Goal: Task Accomplishment & Management: Manage account settings

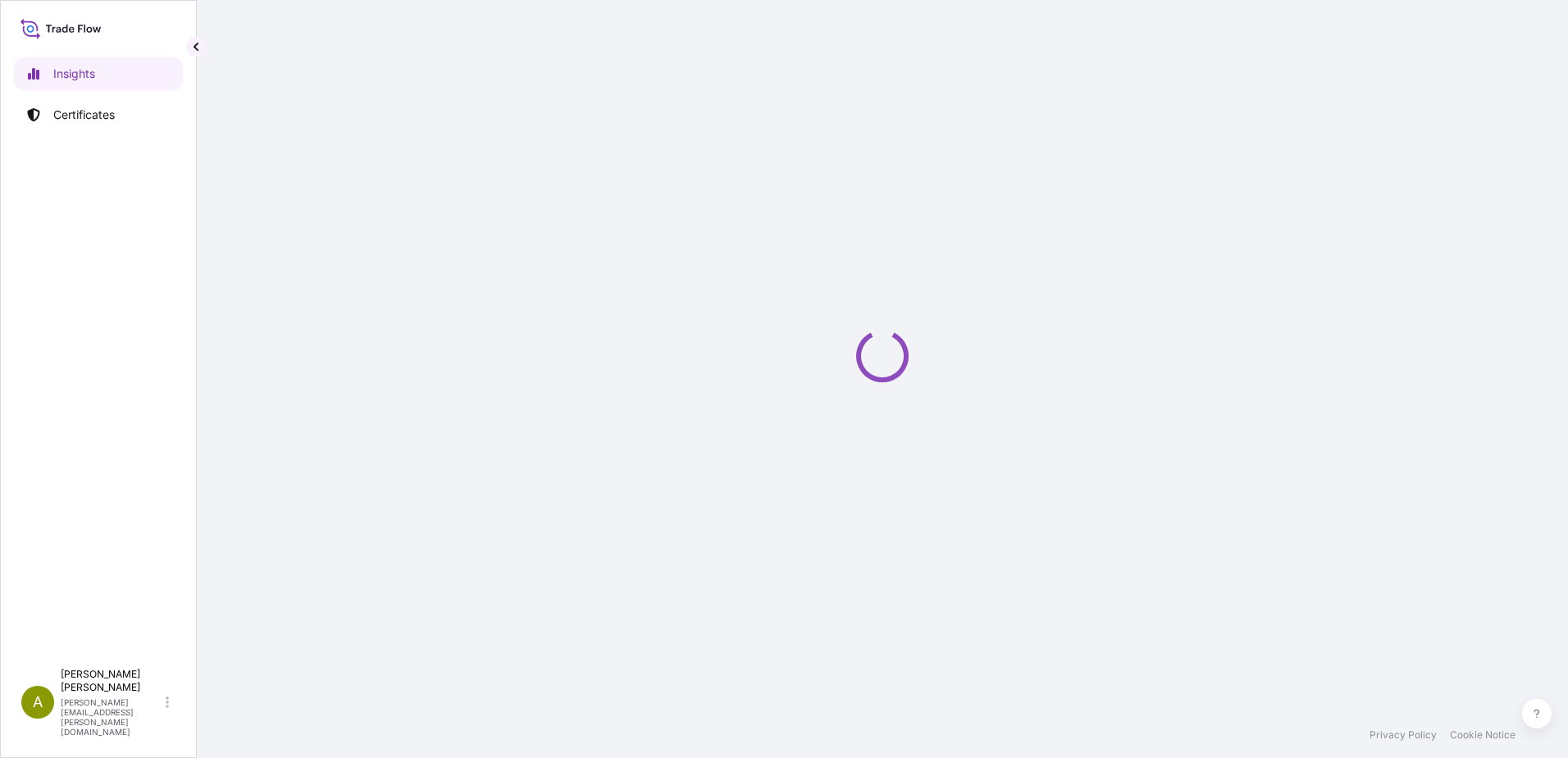
select select "2025"
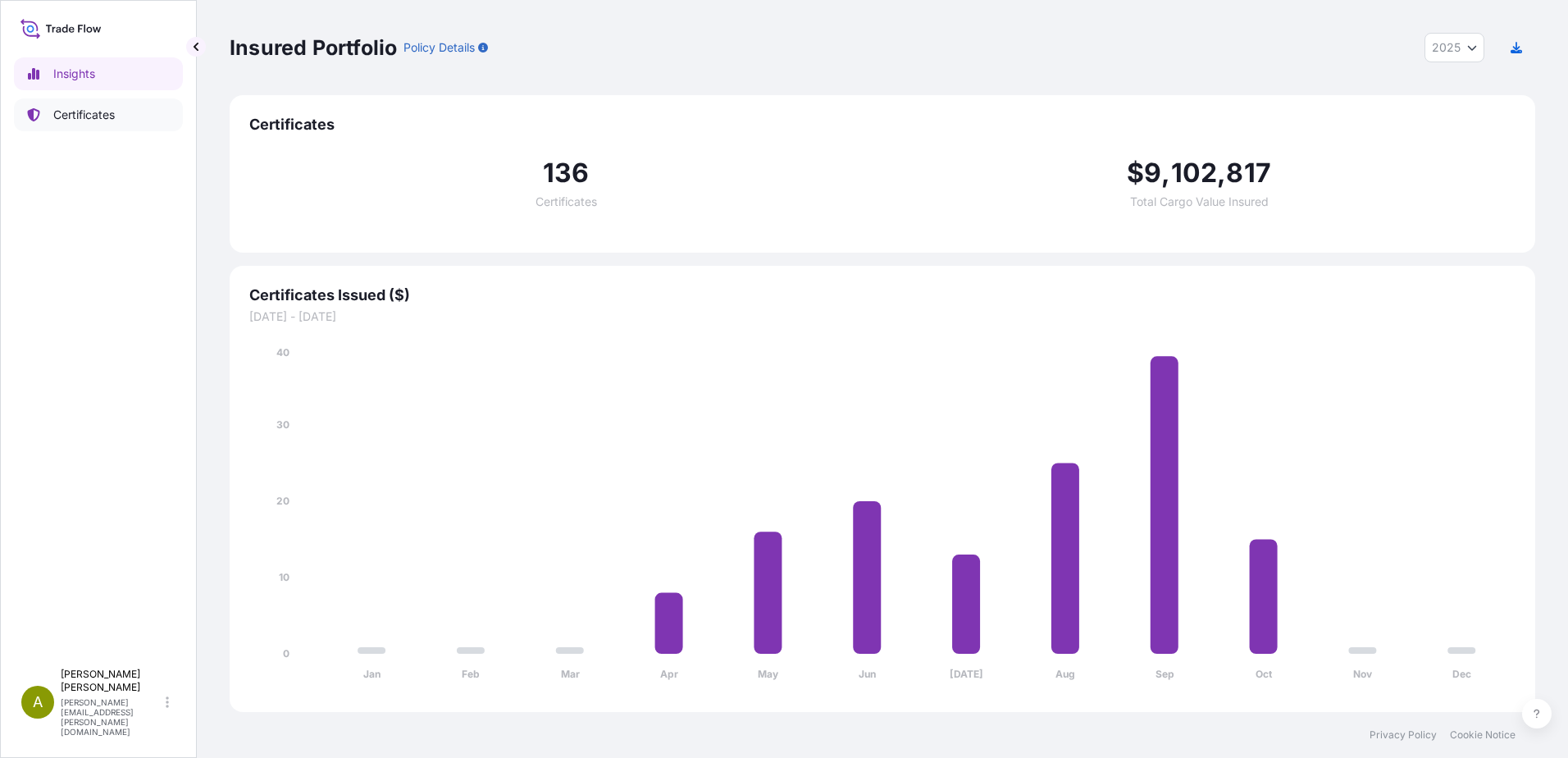
click at [90, 118] on p "Certificates" at bounding box center [84, 114] width 61 height 16
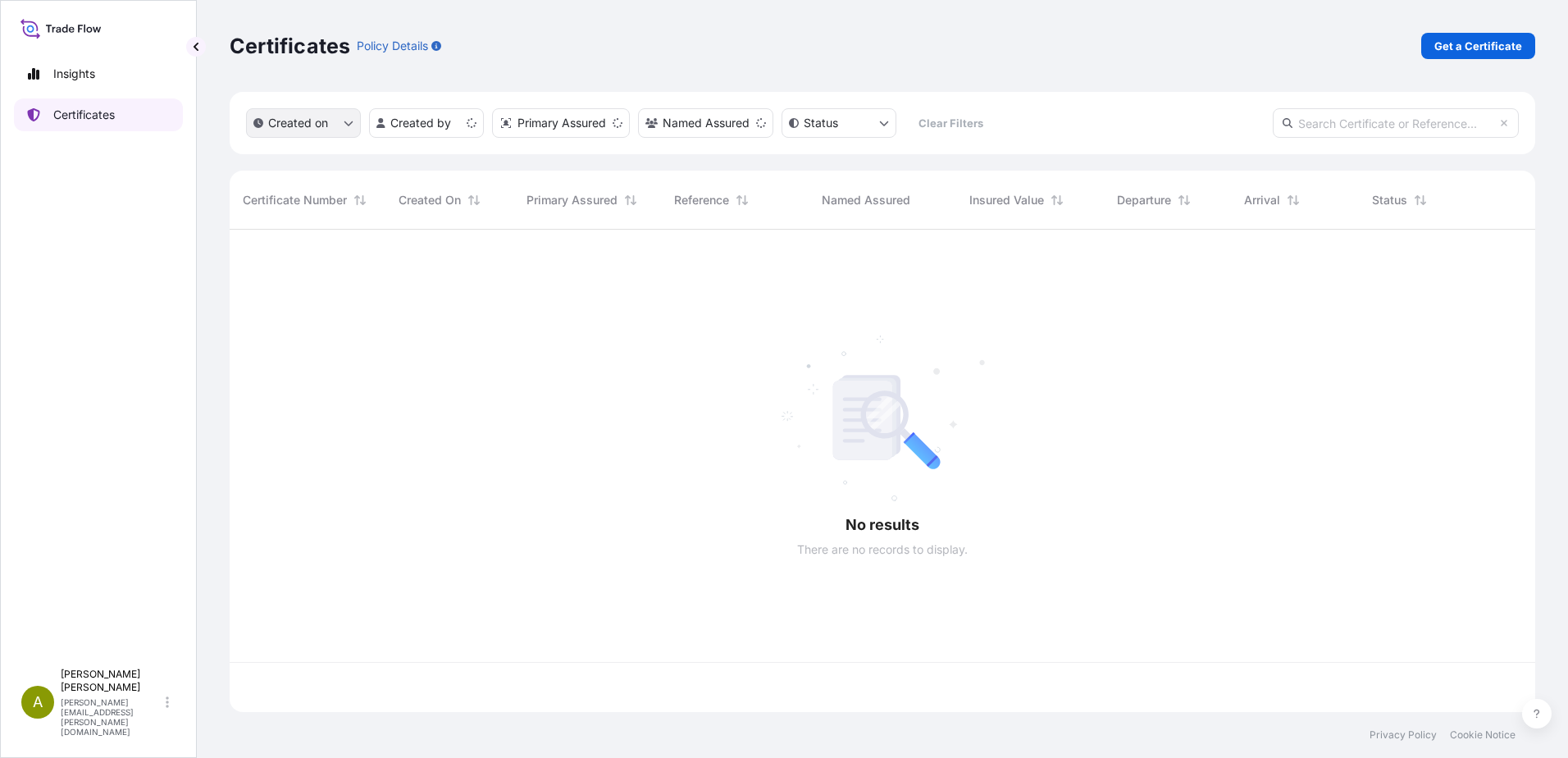
scroll to position [479, 1293]
click at [1348, 123] on input "text" at bounding box center [1396, 123] width 246 height 30
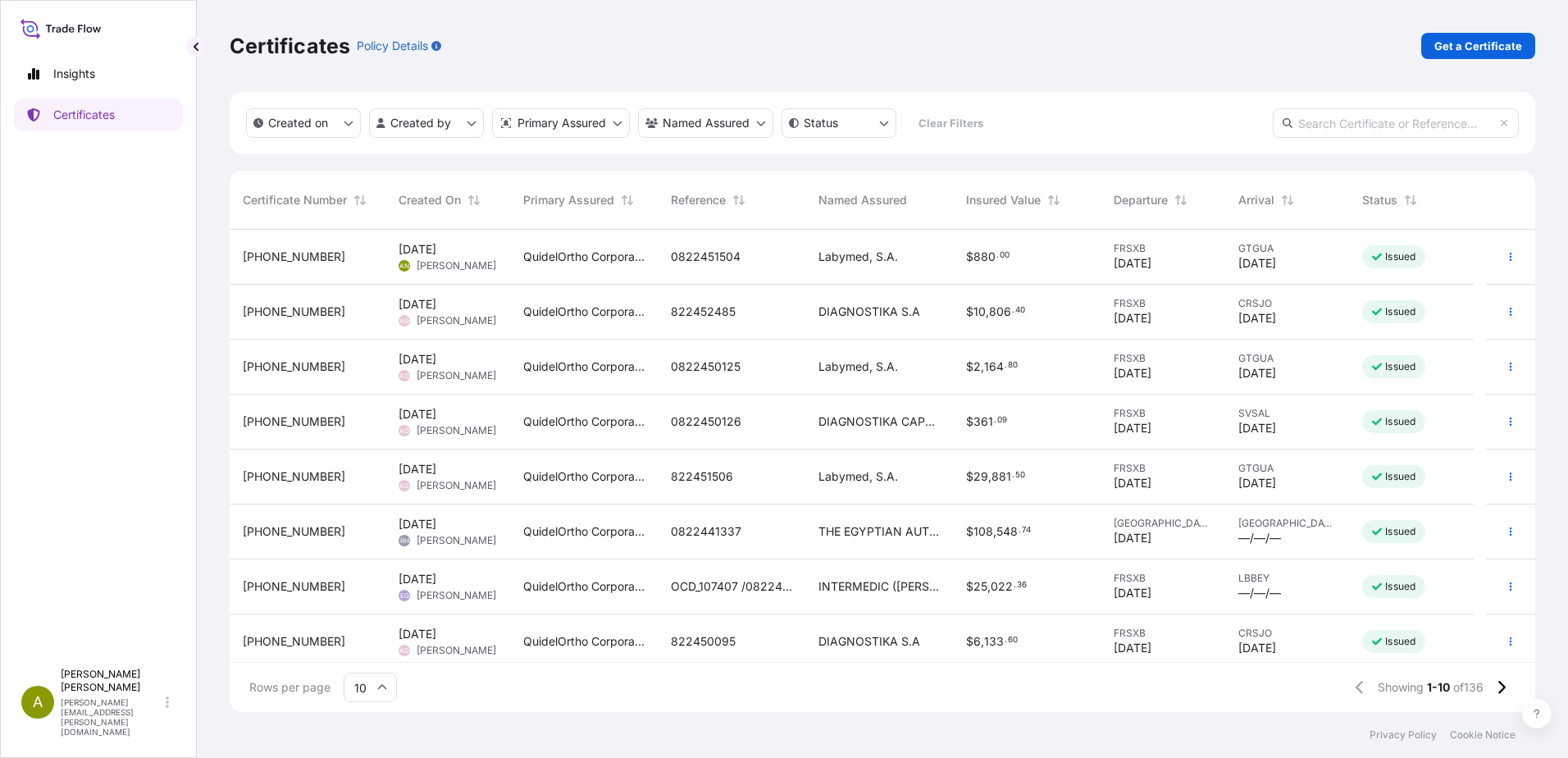
click at [937, 269] on div "Labymed, S.A." at bounding box center [880, 257] width 148 height 55
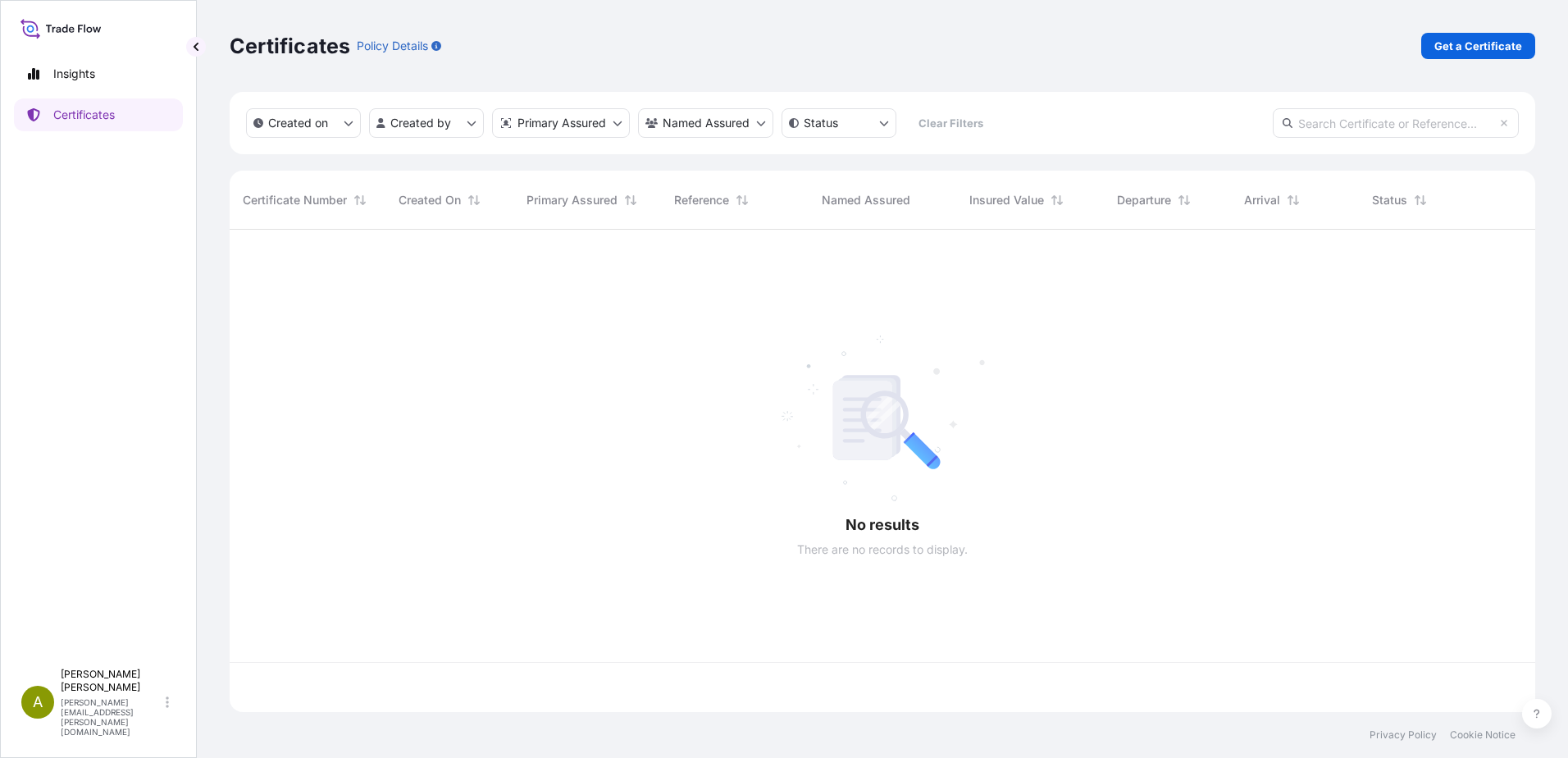
scroll to position [479, 1293]
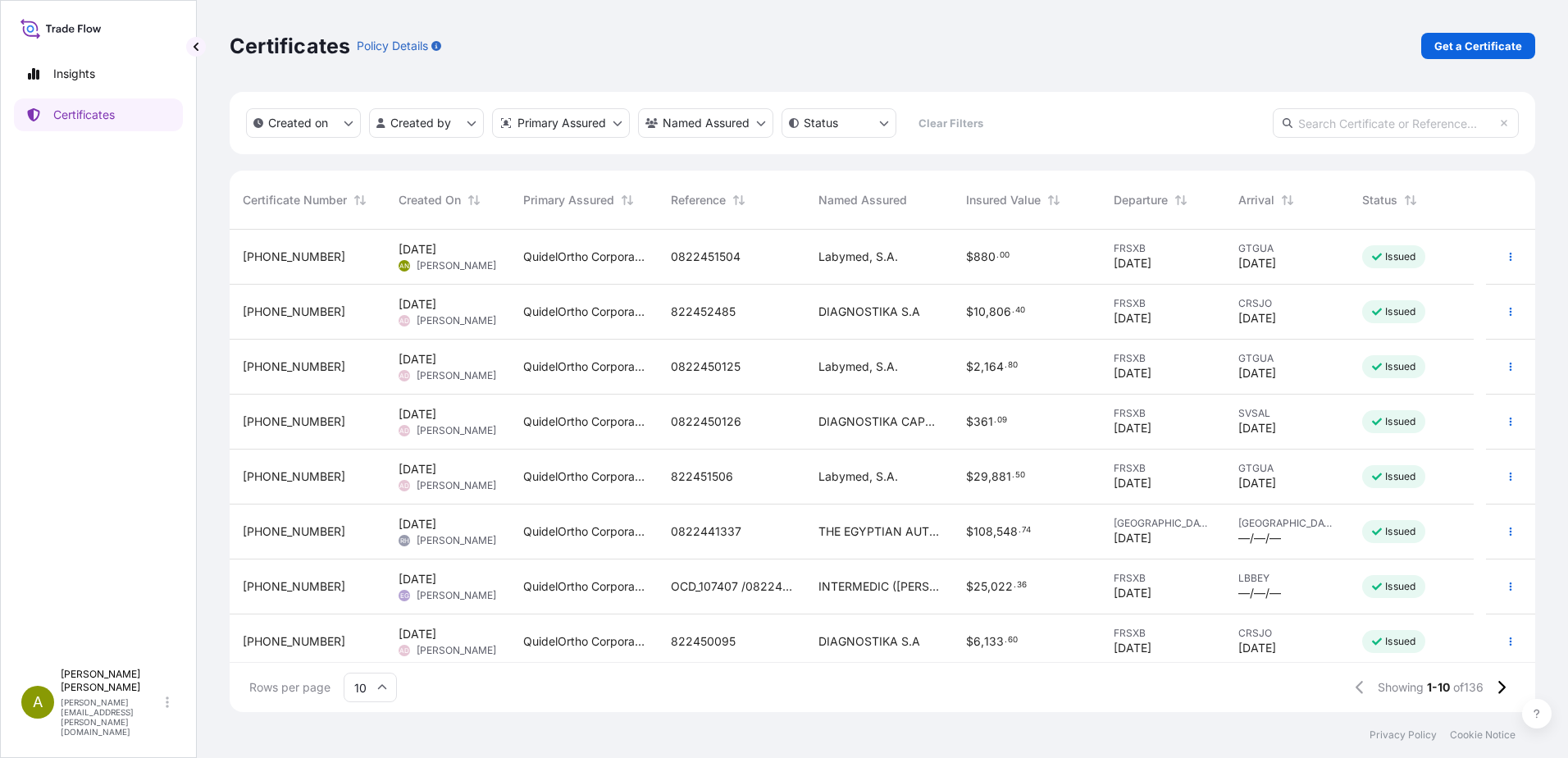
click at [1418, 132] on input "text" at bounding box center [1396, 123] width 246 height 30
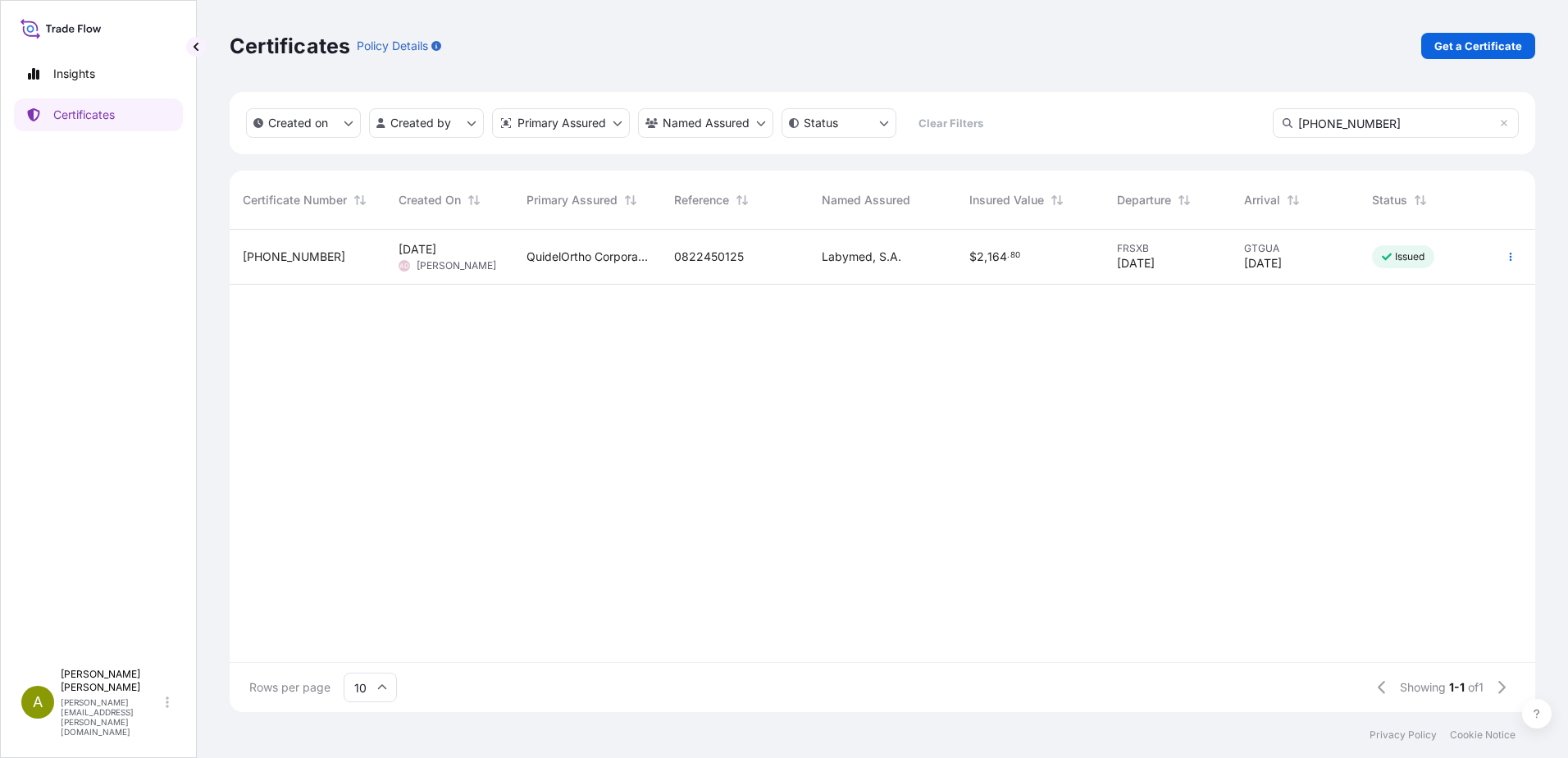
type input "[PHONE_NUMBER]"
click at [722, 266] on div "0822450125" at bounding box center [735, 257] width 148 height 55
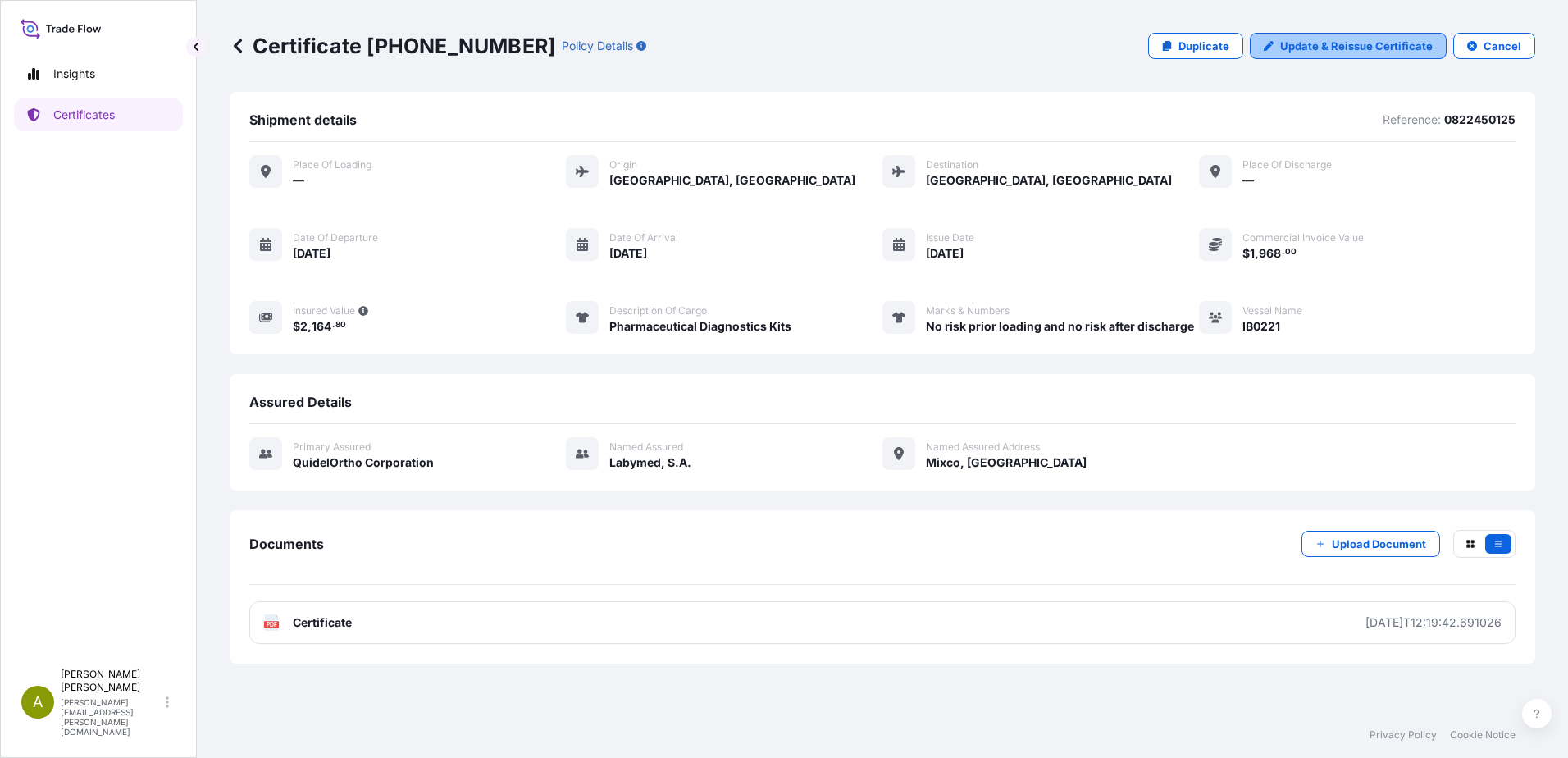
click at [1392, 41] on p "Update & Reissue Certificate" at bounding box center [1356, 46] width 152 height 16
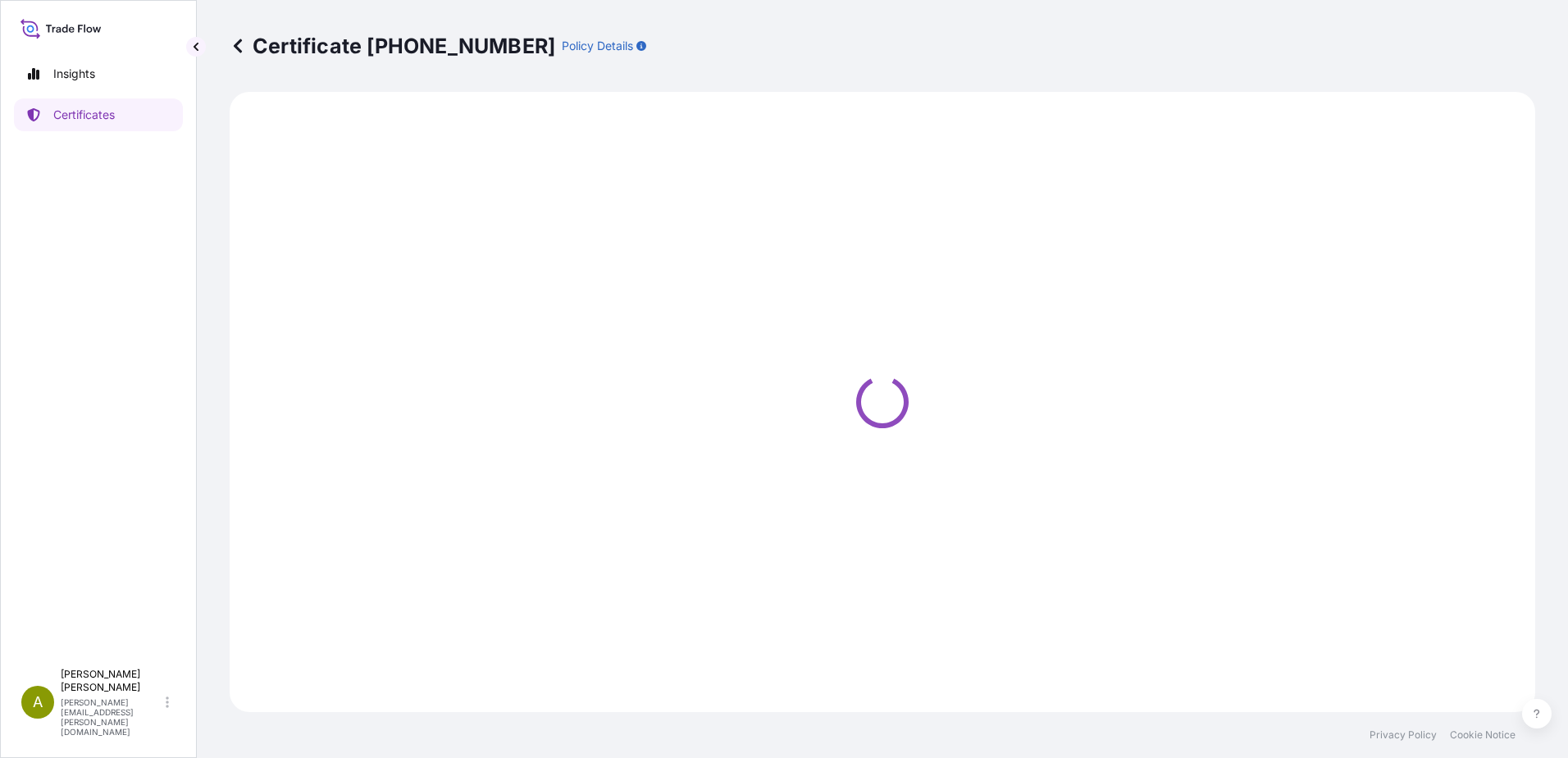
select select "Air"
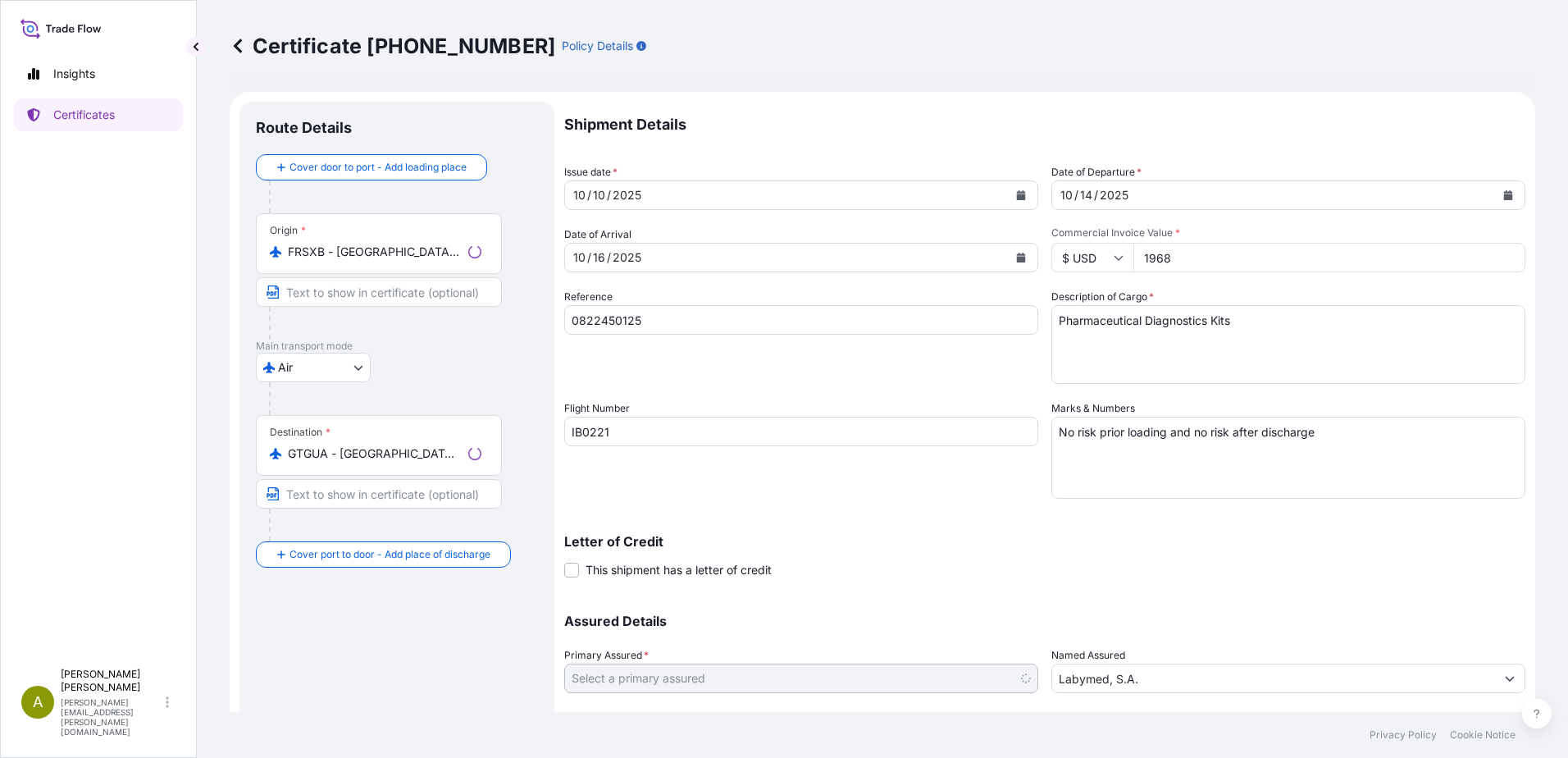
select select "31549"
click at [1222, 205] on div "[DATE]" at bounding box center [1274, 195] width 443 height 30
click at [1504, 196] on icon "Calendar" at bounding box center [1509, 195] width 9 height 10
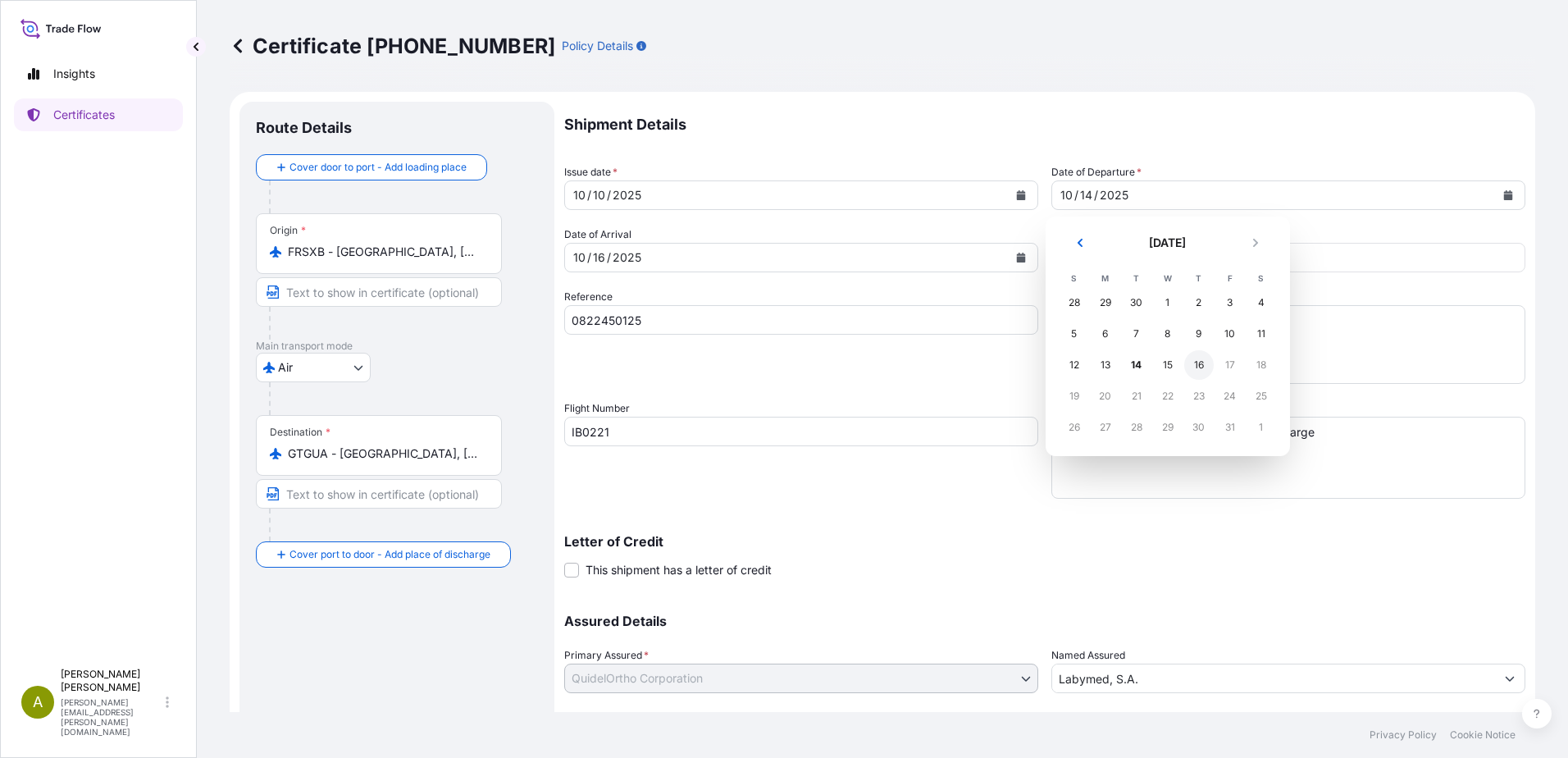
click at [1202, 371] on div "16" at bounding box center [1199, 365] width 30 height 30
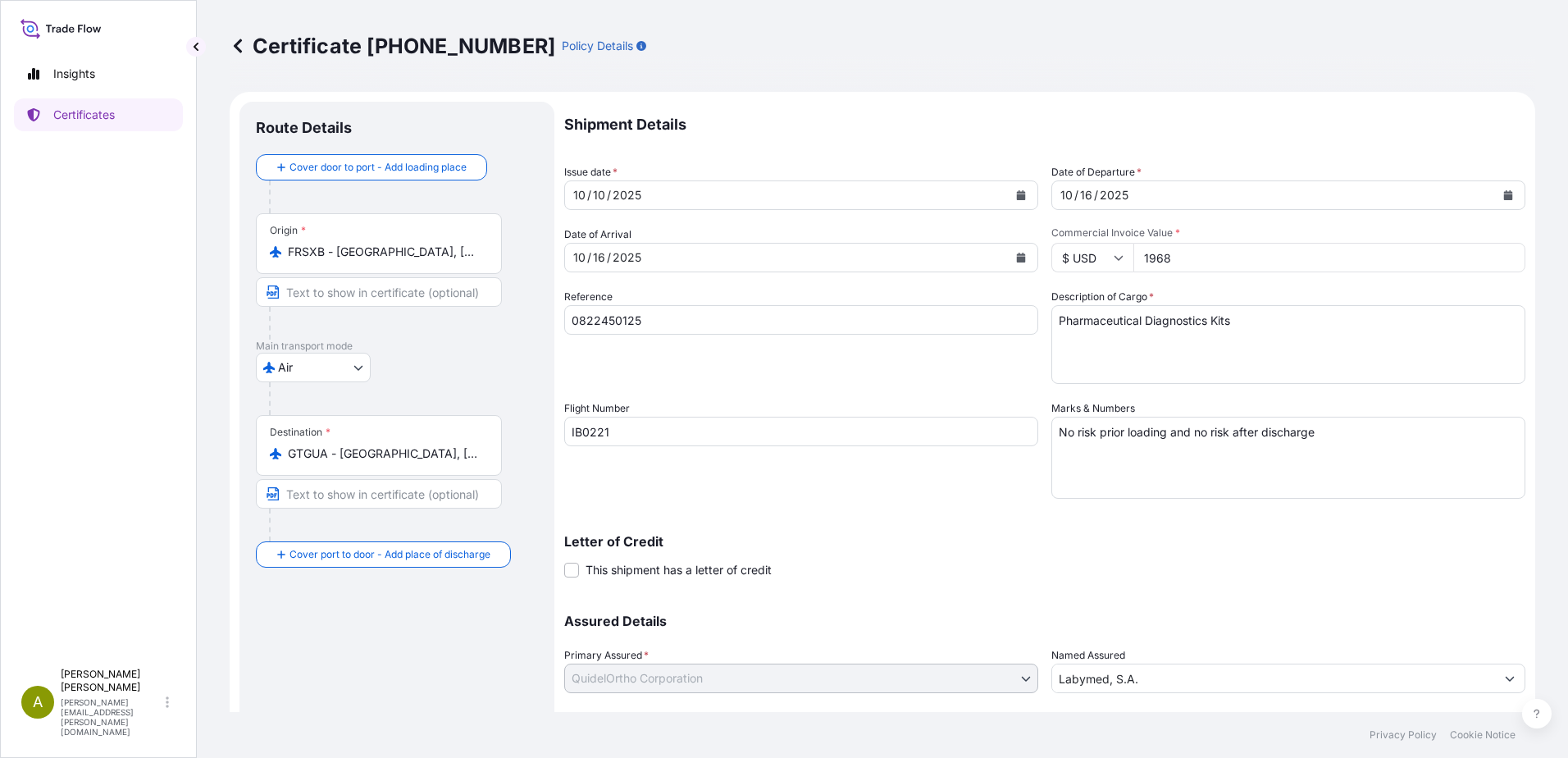
click at [1259, 544] on p "Letter of Credit" at bounding box center [1044, 541] width 962 height 14
click at [975, 251] on div "[DATE]" at bounding box center [787, 257] width 443 height 30
click at [1010, 258] on button "Calendar" at bounding box center [1021, 257] width 26 height 26
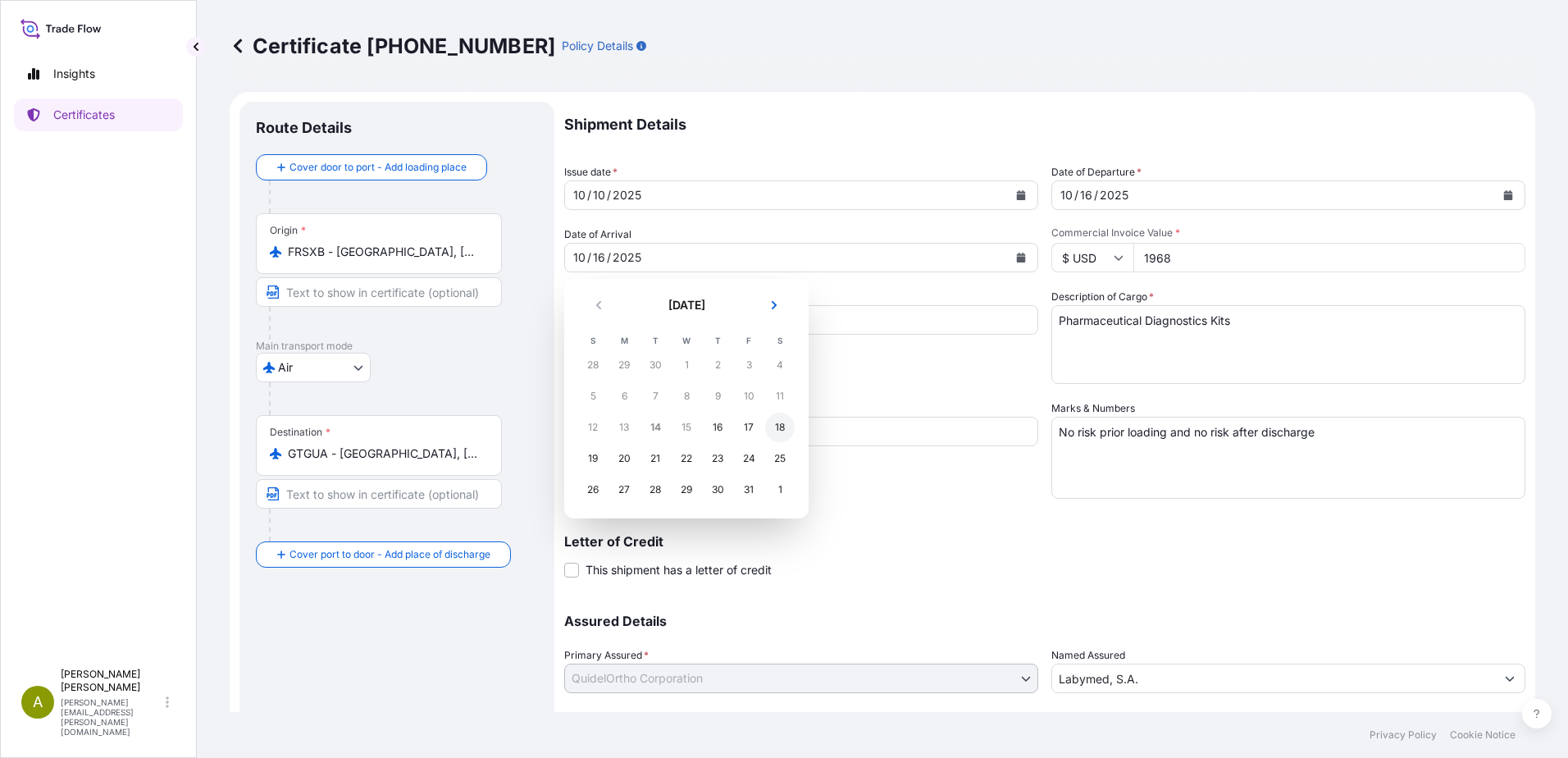
click at [778, 432] on div "18" at bounding box center [779, 427] width 30 height 30
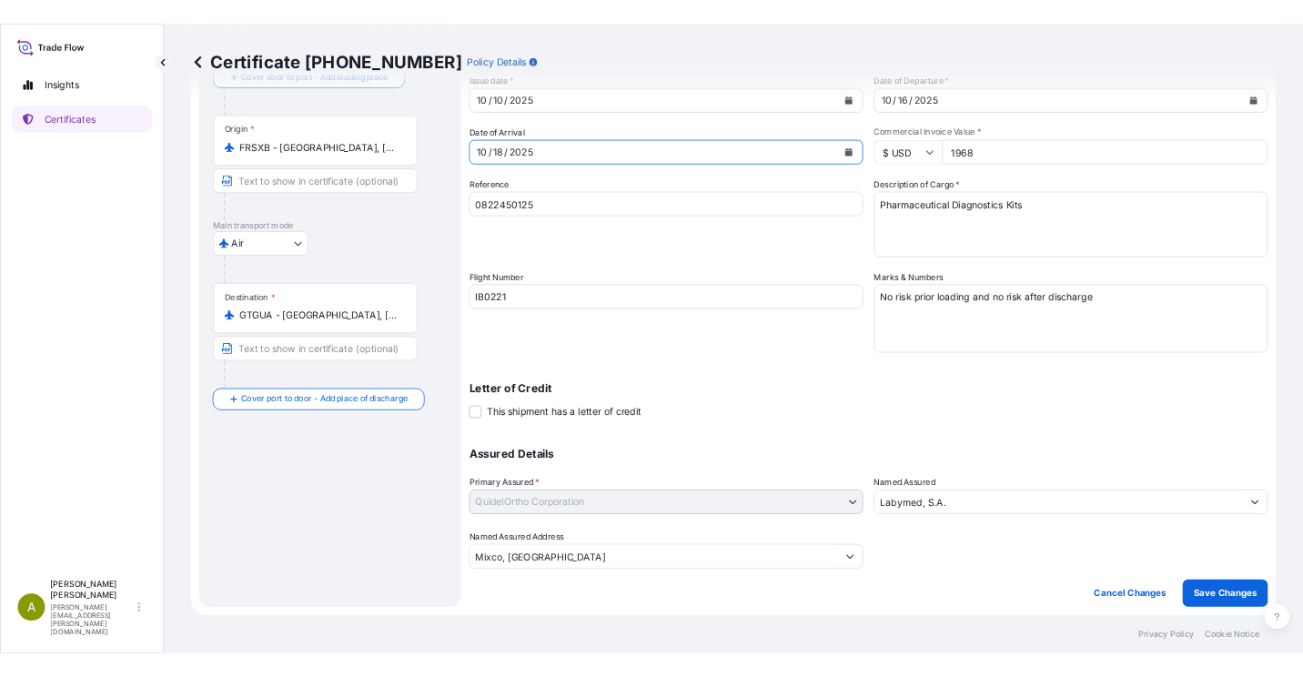
scroll to position [23, 0]
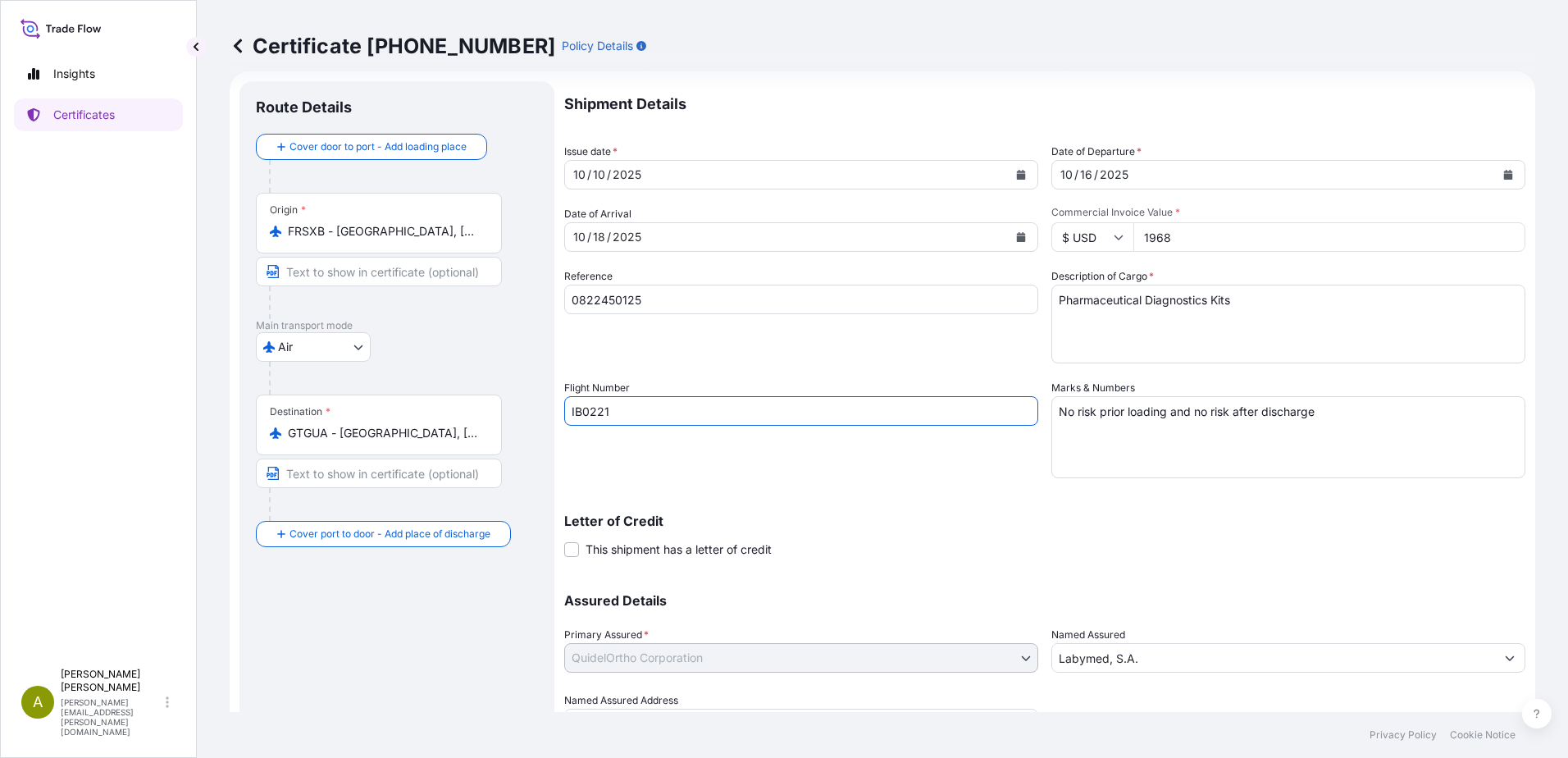
drag, startPoint x: 729, startPoint y: 401, endPoint x: 310, endPoint y: 404, distance: 419.0
click at [314, 404] on form "Route Details Cover door to port - Add loading place Place of loading Road / [G…" at bounding box center [882, 433] width 1306 height 723
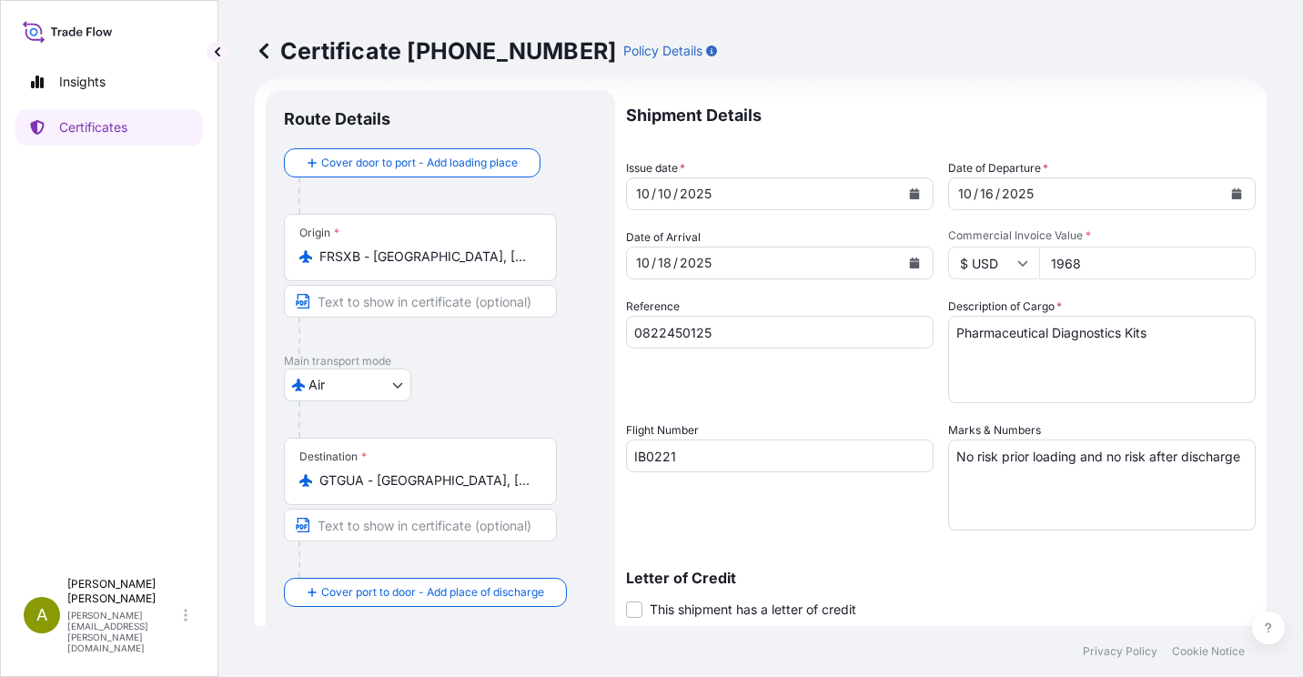
click at [700, 454] on input "IB0221" at bounding box center [780, 456] width 308 height 33
drag, startPoint x: 726, startPoint y: 452, endPoint x: 500, endPoint y: 449, distance: 226.7
click at [500, 449] on form "Route Details Cover door to port - Add loading place Place of loading Road / [G…" at bounding box center [761, 480] width 1012 height 802
paste input "BA9624"
click at [750, 460] on input "BA9624 /" at bounding box center [780, 456] width 308 height 33
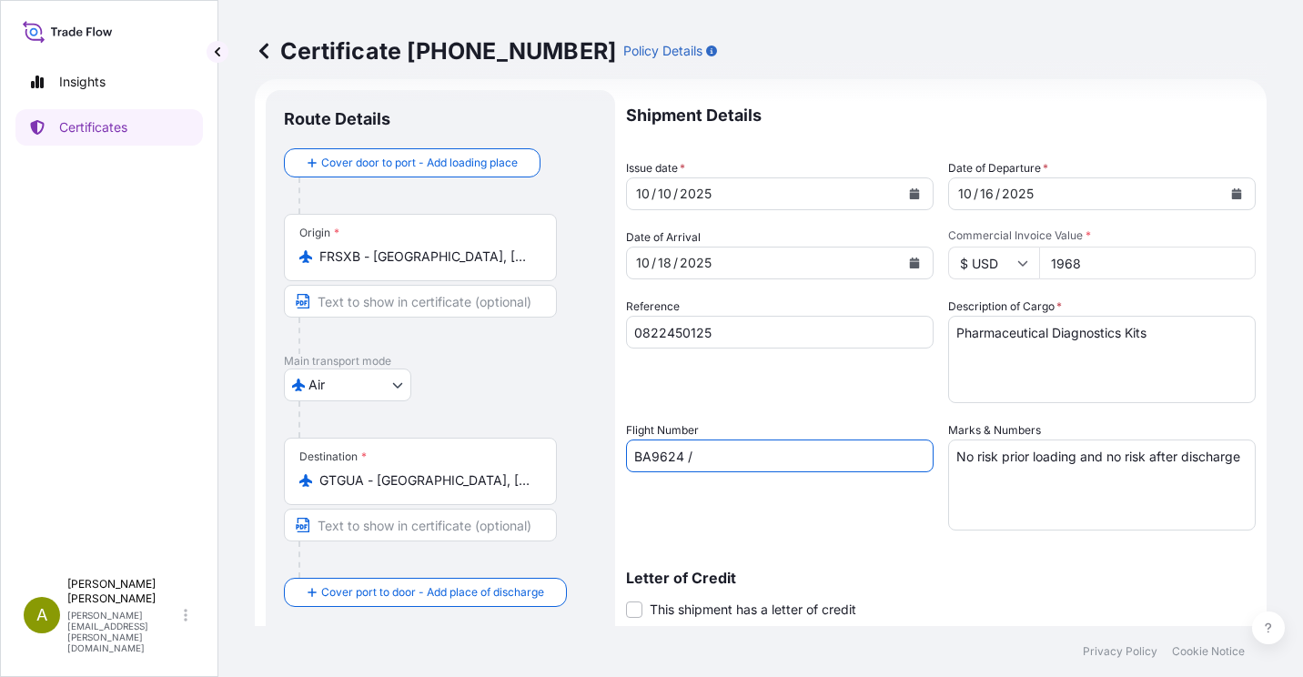
paste input "IB 590"
click at [828, 464] on input "BA9624 / IB 590" at bounding box center [780, 456] width 308 height 33
paste input "IB 221"
drag, startPoint x: 765, startPoint y: 454, endPoint x: 774, endPoint y: 462, distance: 11.7
click at [765, 455] on input "BA9624 / IB 590 / IB 221" at bounding box center [780, 456] width 308 height 33
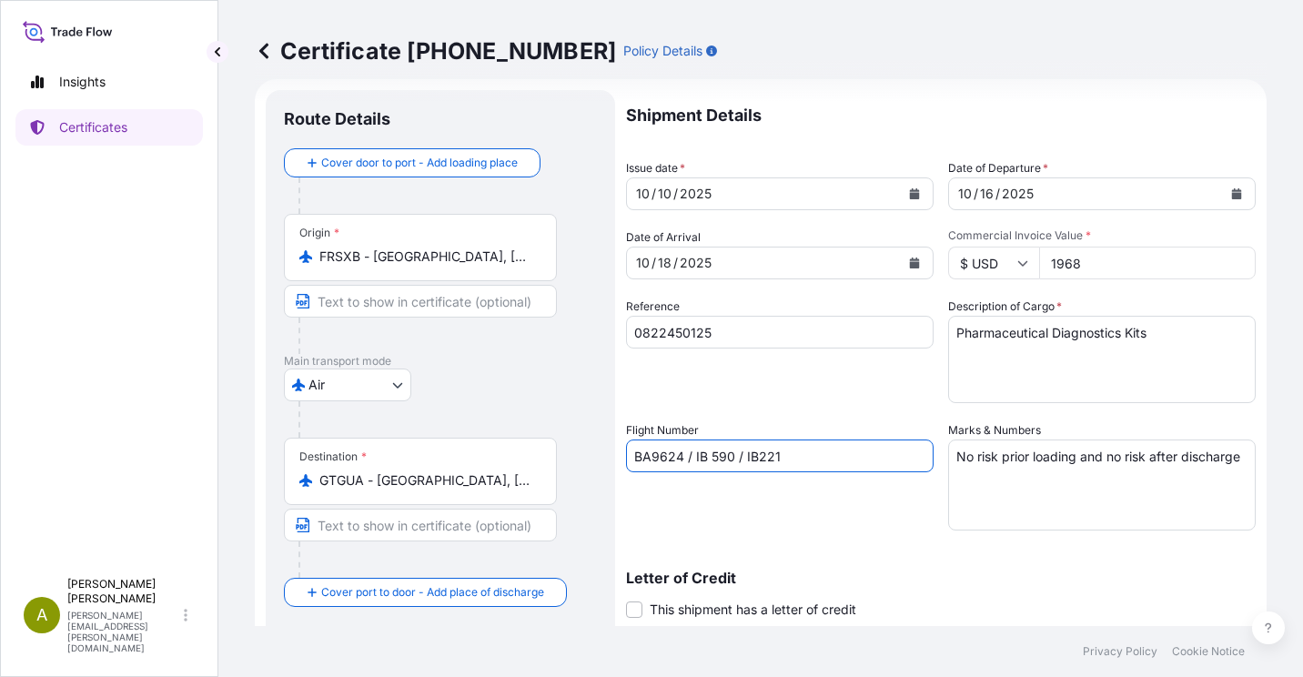
click at [708, 459] on input "BA9624 / IB 590 / IB221" at bounding box center [780, 456] width 308 height 33
click at [713, 458] on input "BA9624 / IB 590 / IB221" at bounding box center [780, 456] width 308 height 33
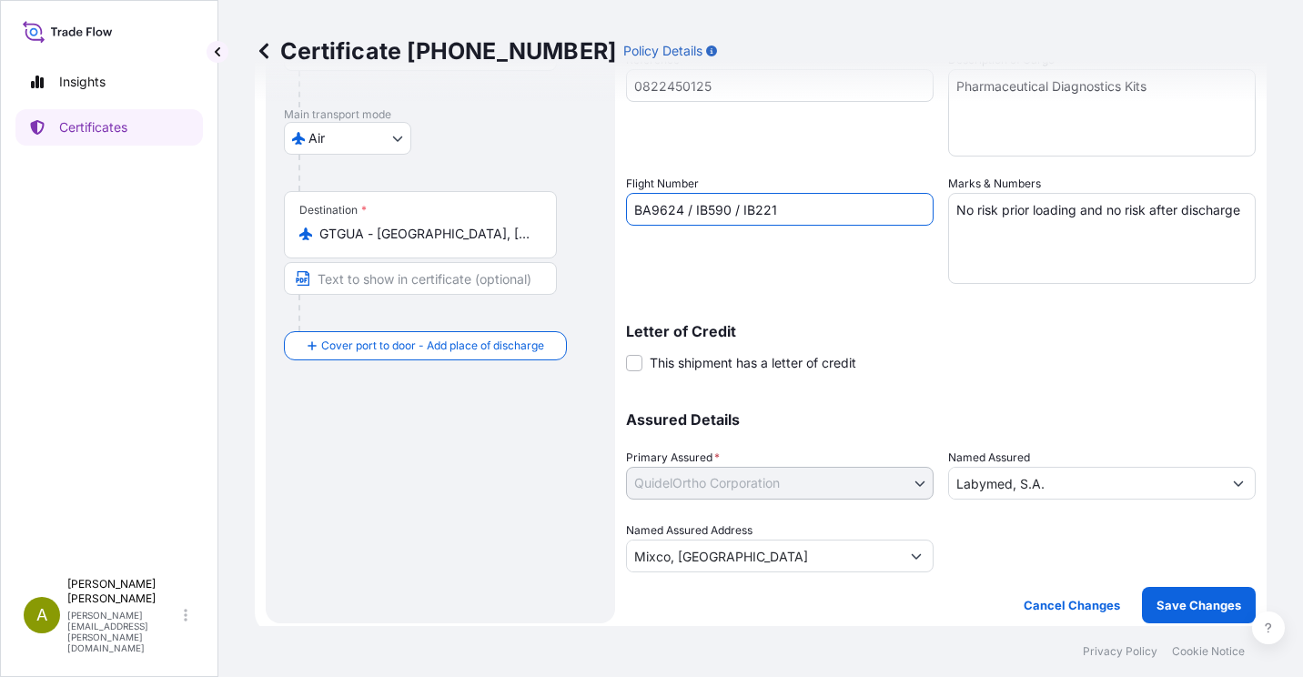
scroll to position [278, 0]
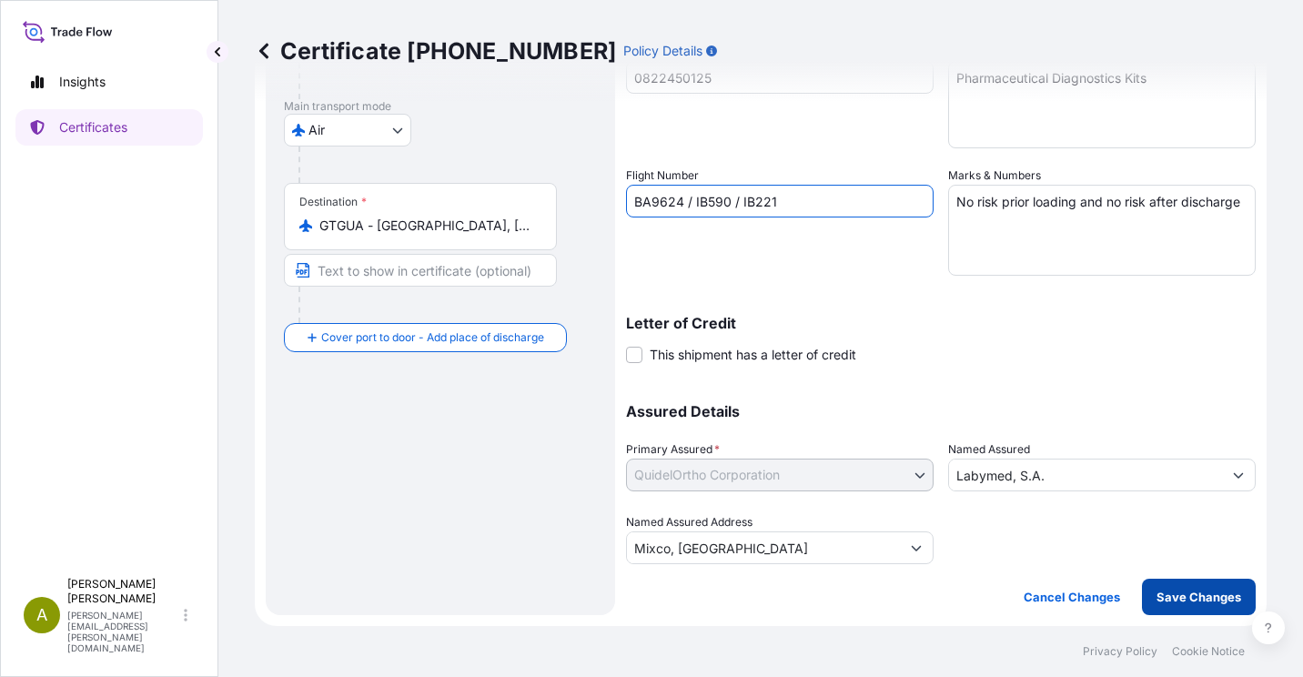
type input "BA9624 / IB590 / IB221"
click at [1192, 594] on p "Save Changes" at bounding box center [1199, 597] width 85 height 18
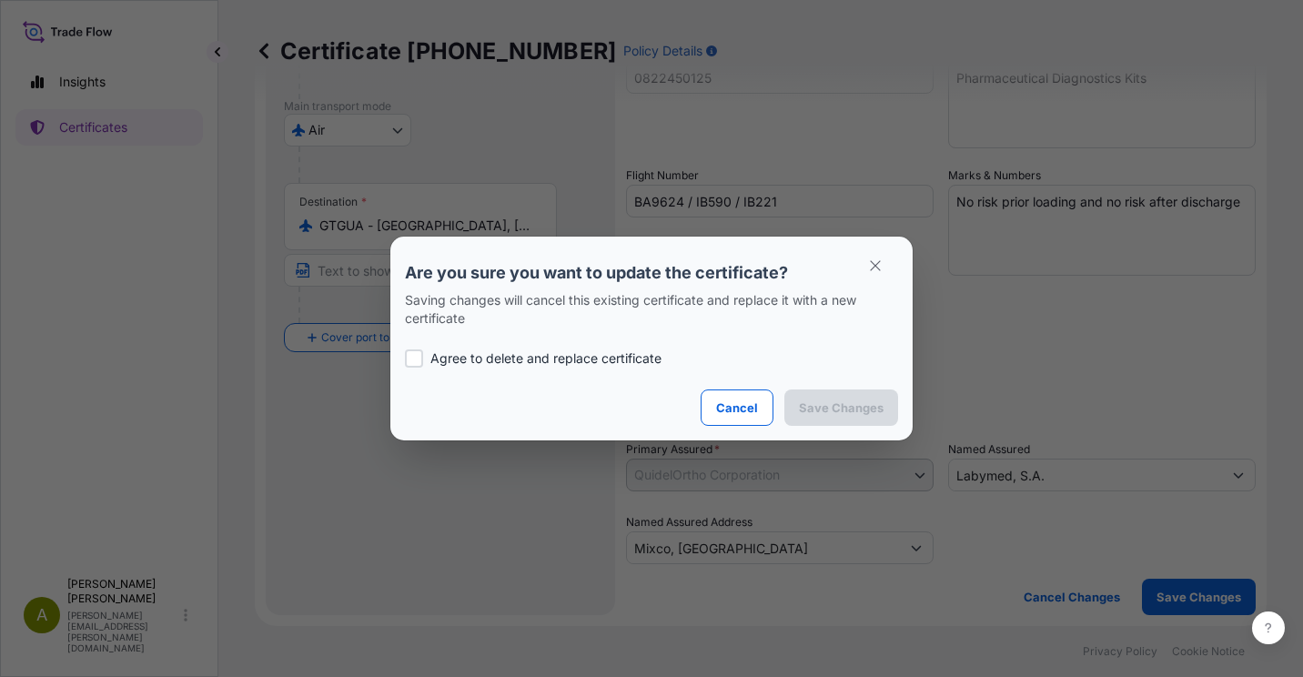
click at [583, 338] on div "Agree to delete and replace certificate" at bounding box center [651, 359] width 493 height 62
click at [591, 357] on p "Agree to delete and replace certificate" at bounding box center [546, 359] width 231 height 18
checkbox input "true"
click at [891, 397] on button "Save Changes" at bounding box center [842, 408] width 114 height 36
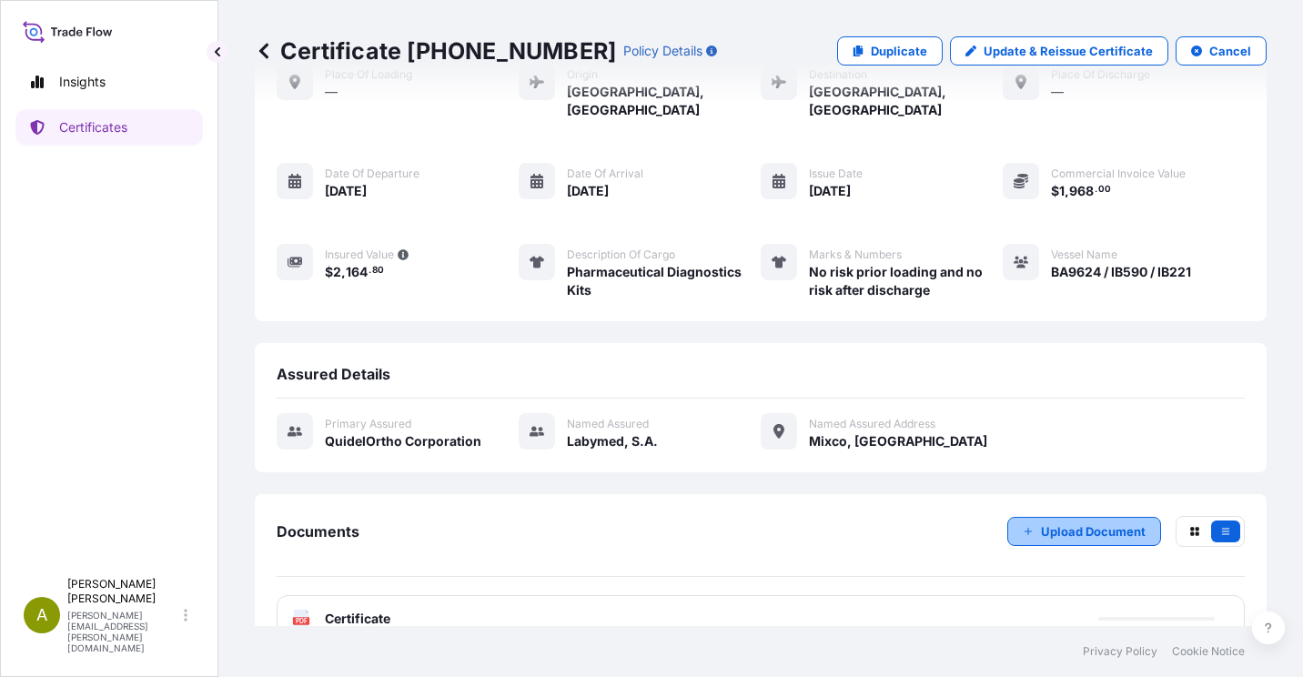
scroll to position [128, 0]
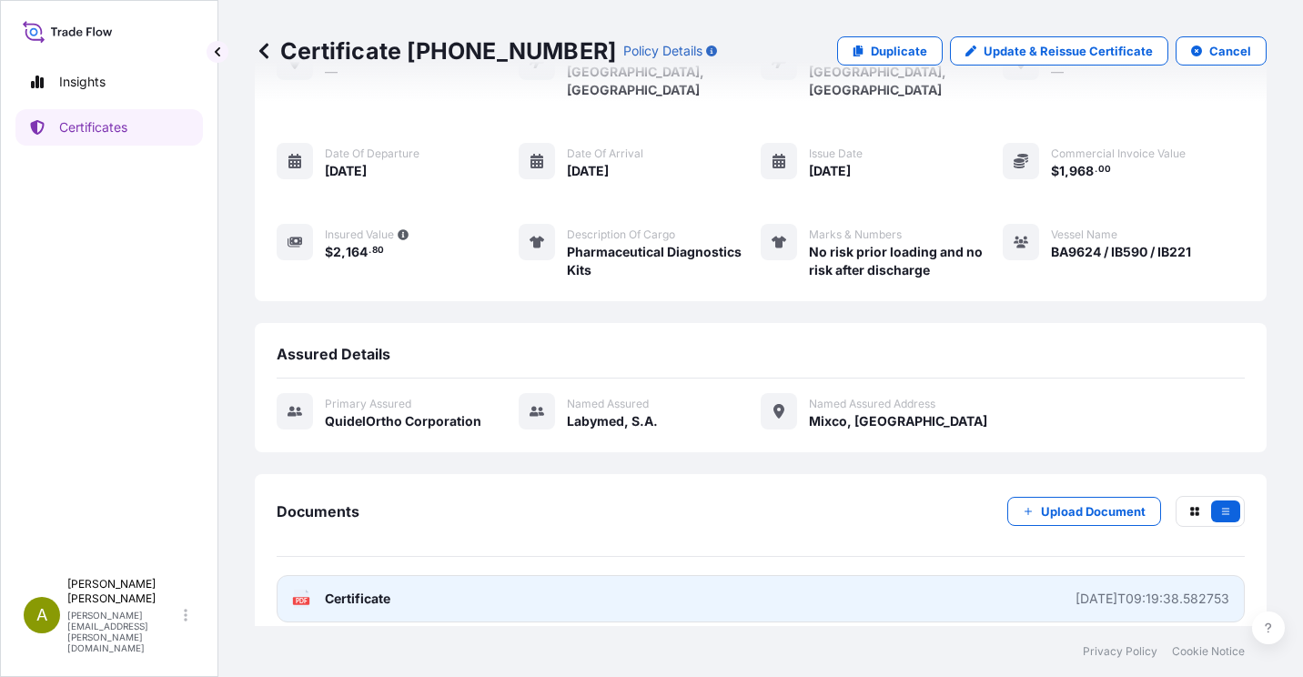
click at [299, 598] on text "PDF" at bounding box center [302, 601] width 12 height 6
